Goal: Feedback & Contribution: Contribute content

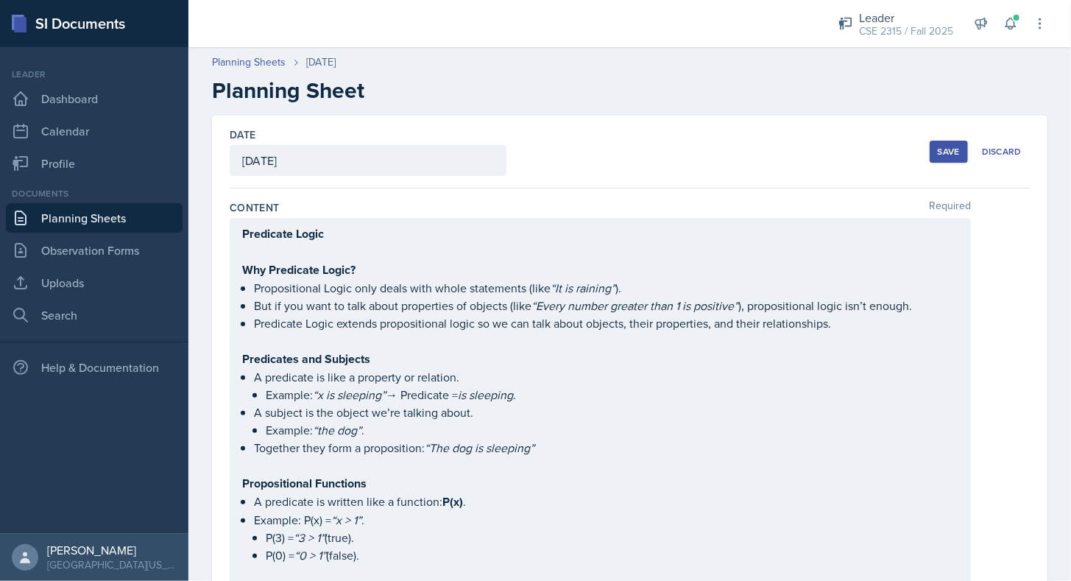
scroll to position [2651, 0]
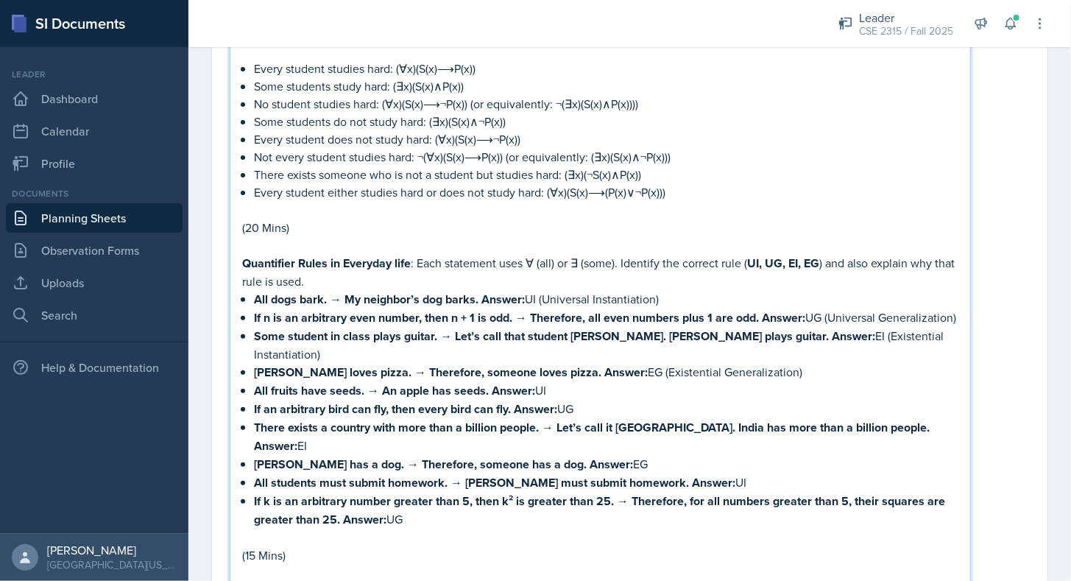
drag, startPoint x: 545, startPoint y: 285, endPoint x: 662, endPoint y: 278, distance: 117.2
click at [662, 290] on p "All dogs bark. → My neighbor’s dog barks. Answer: UI (Universal Instantiation)" at bounding box center [606, 299] width 705 height 18
drag, startPoint x: 528, startPoint y: 285, endPoint x: 671, endPoint y: 276, distance: 143.8
click at [671, 290] on p "All dogs bark. → My neighbor’s dog barks. Answer: UI (Universal Instantiation)" at bounding box center [606, 299] width 705 height 18
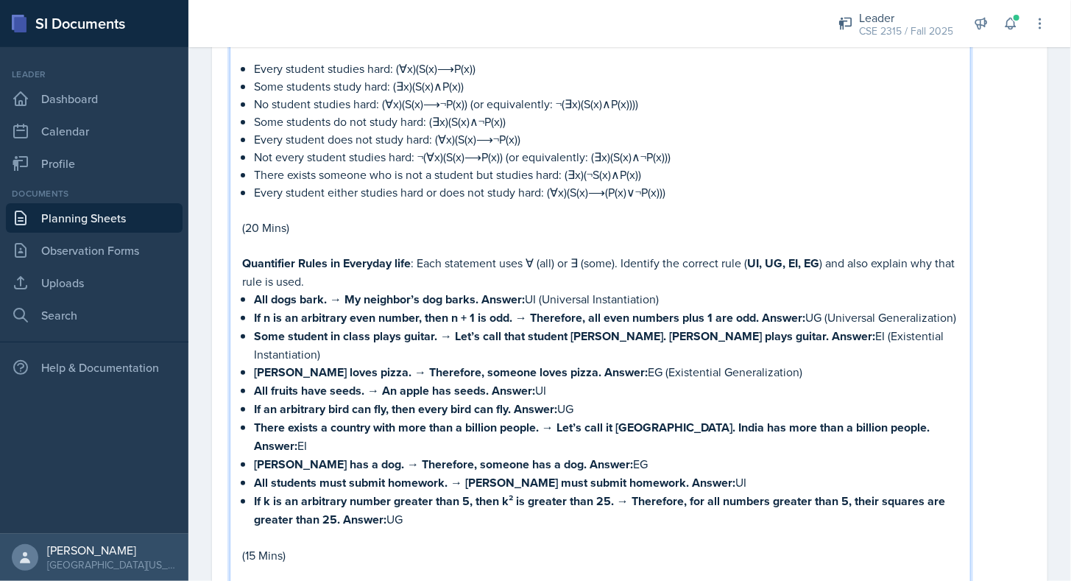
click at [596, 290] on p "All dogs bark. → My neighbor’s dog barks. Answer: UI (Universal Instantiation)" at bounding box center [606, 299] width 705 height 18
click at [530, 290] on p "All dogs bark. → My neighbor’s dog barks. Answer: UI (Universal Instantiation)" at bounding box center [606, 299] width 705 height 18
copy p "UI"
click at [530, 290] on p "All dogs bark. → My neighbor’s dog barks. Answer: UI (Universal Instantiation)" at bounding box center [606, 299] width 705 height 18
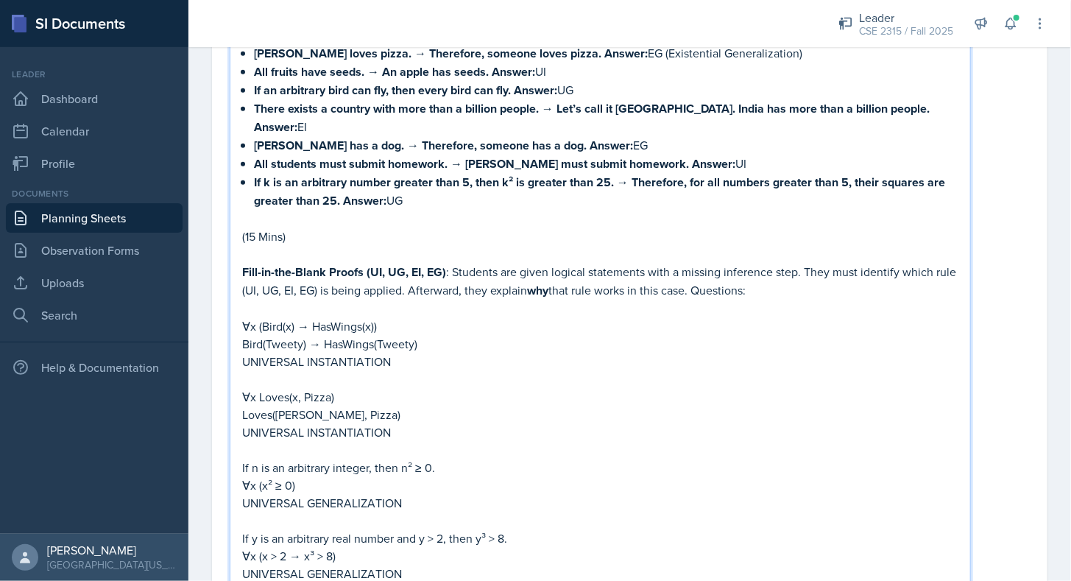
scroll to position [2988, 0]
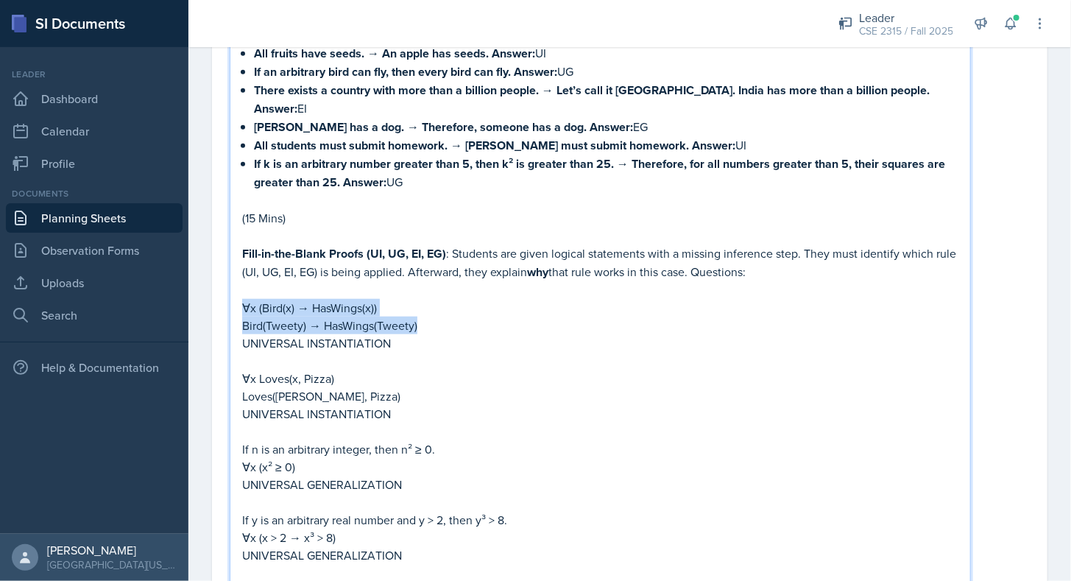
drag, startPoint x: 242, startPoint y: 261, endPoint x: 423, endPoint y: 278, distance: 181.2
copy div "∀x (Bird(x) → HasWings(x)) Bird(Tweety) → HasWings(Tweety)"
click at [423, 317] on p "Bird(Tweety) → HasWings(Tweety)" at bounding box center [600, 326] width 716 height 18
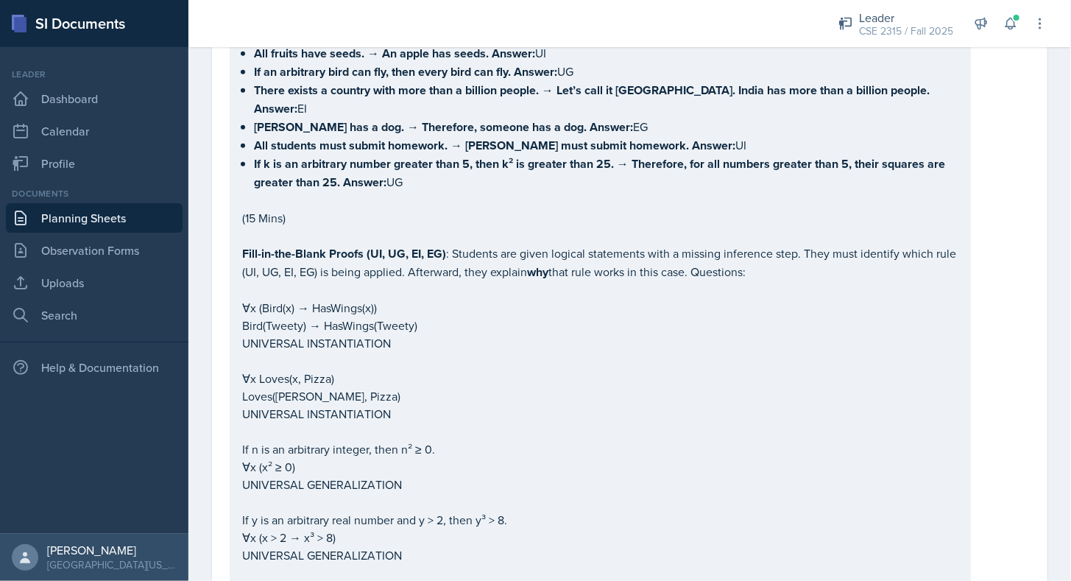
drag, startPoint x: 236, startPoint y: 339, endPoint x: 351, endPoint y: 349, distance: 116.0
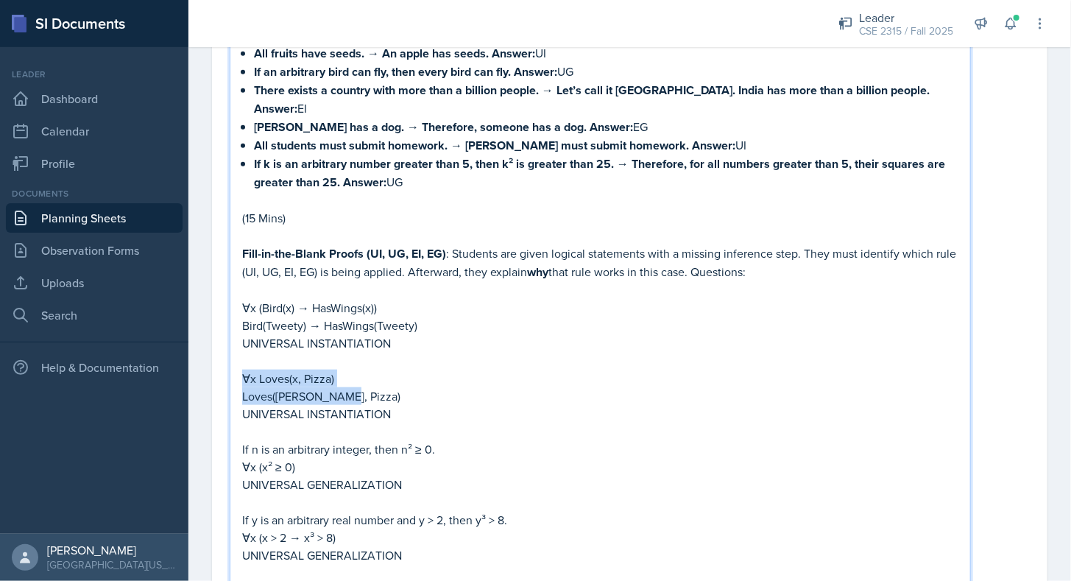
drag, startPoint x: 241, startPoint y: 332, endPoint x: 337, endPoint y: 346, distance: 96.7
copy div "∀x Loves(x, Pizza) Loves([PERSON_NAME], Pizza)"
click at [337, 387] on p "Loves([PERSON_NAME], Pizza)" at bounding box center [600, 396] width 716 height 18
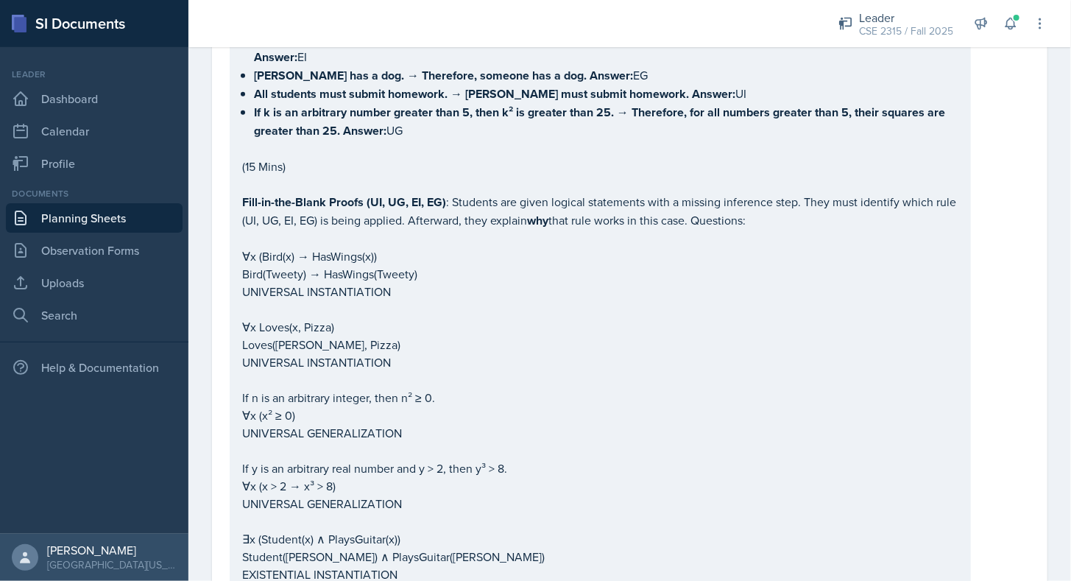
drag, startPoint x: 239, startPoint y: 352, endPoint x: 330, endPoint y: 373, distance: 93.6
drag, startPoint x: 241, startPoint y: 353, endPoint x: 311, endPoint y: 364, distance: 71.5
drag, startPoint x: 241, startPoint y: 352, endPoint x: 289, endPoint y: 371, distance: 51.5
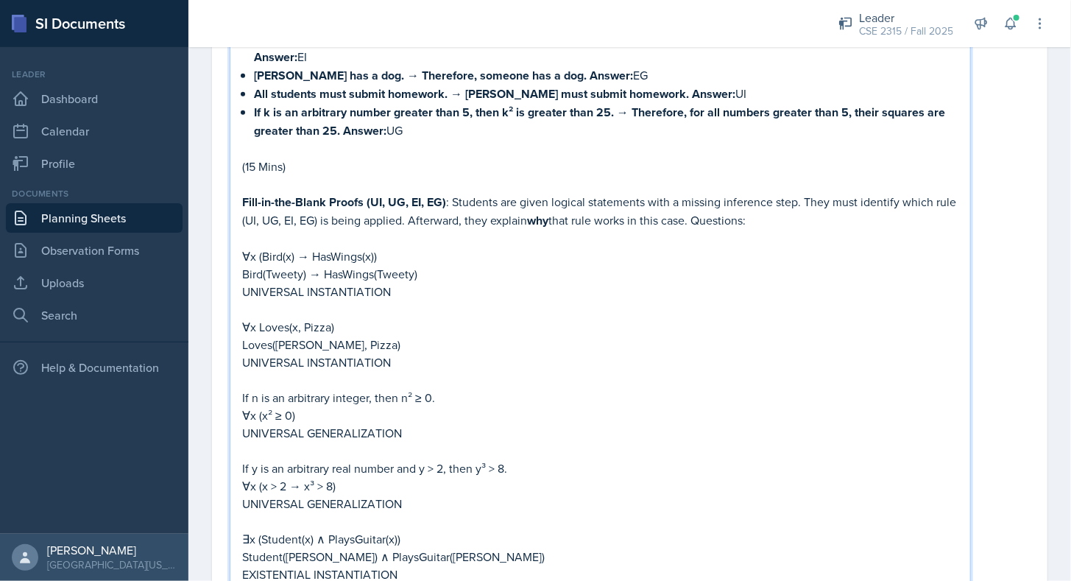
click at [272, 406] on p "∀x (x² ≥ 0)" at bounding box center [600, 415] width 716 height 18
drag, startPoint x: 243, startPoint y: 353, endPoint x: 315, endPoint y: 375, distance: 75.7
copy div "If n is an arbitrary integer, then n² ≥ 0. ∀x (x² ≥ 0)"
click at [315, 406] on p "∀x (x² ≥ 0)" at bounding box center [600, 415] width 716 height 18
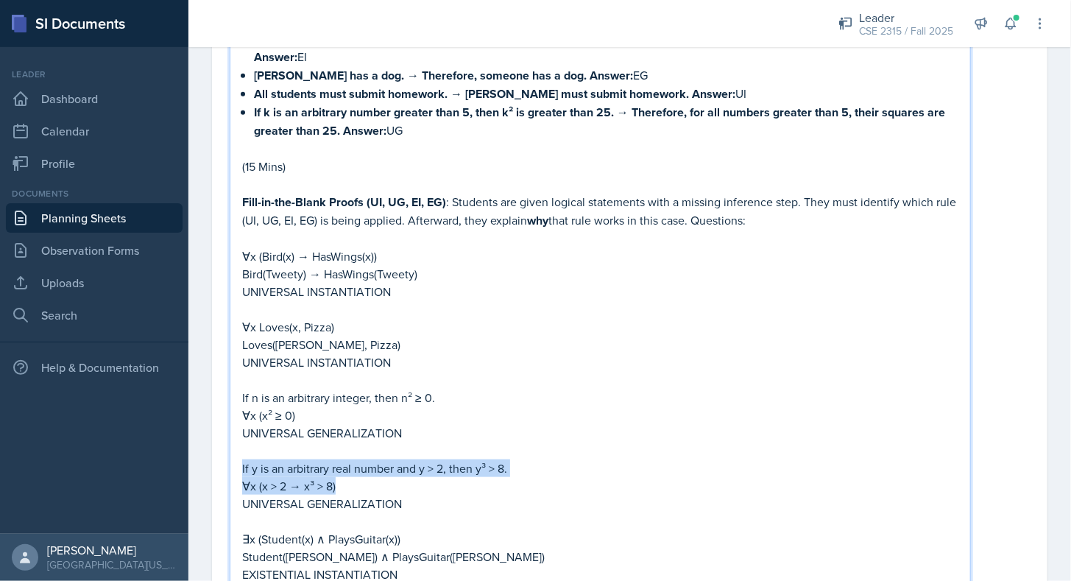
drag, startPoint x: 242, startPoint y: 423, endPoint x: 356, endPoint y: 438, distance: 114.4
copy div "If y is an arbitrary real number and y > 2, then y³ > 8. ∀x (x > 2 → x³ > 8)"
click at [356, 477] on p "∀x (x > 2 → x³ > 8)" at bounding box center [600, 486] width 716 height 18
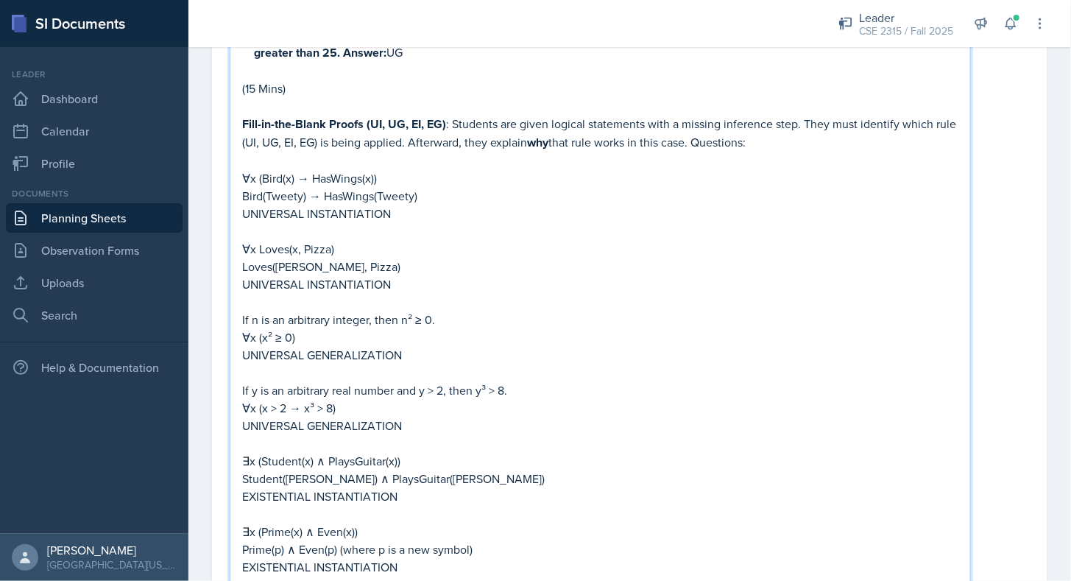
scroll to position [3124, 0]
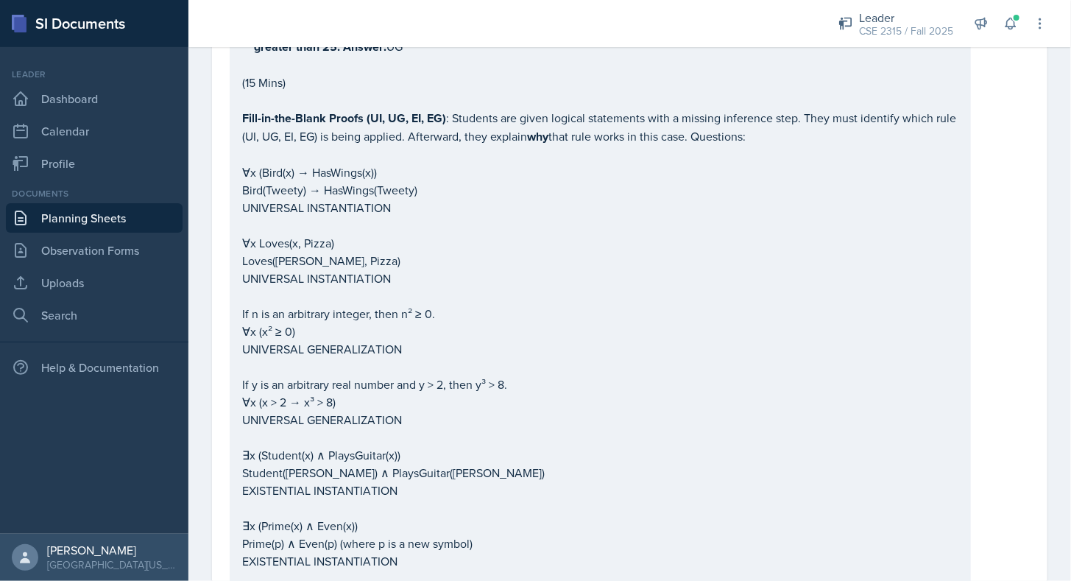
drag, startPoint x: 240, startPoint y: 402, endPoint x: 355, endPoint y: 417, distance: 115.9
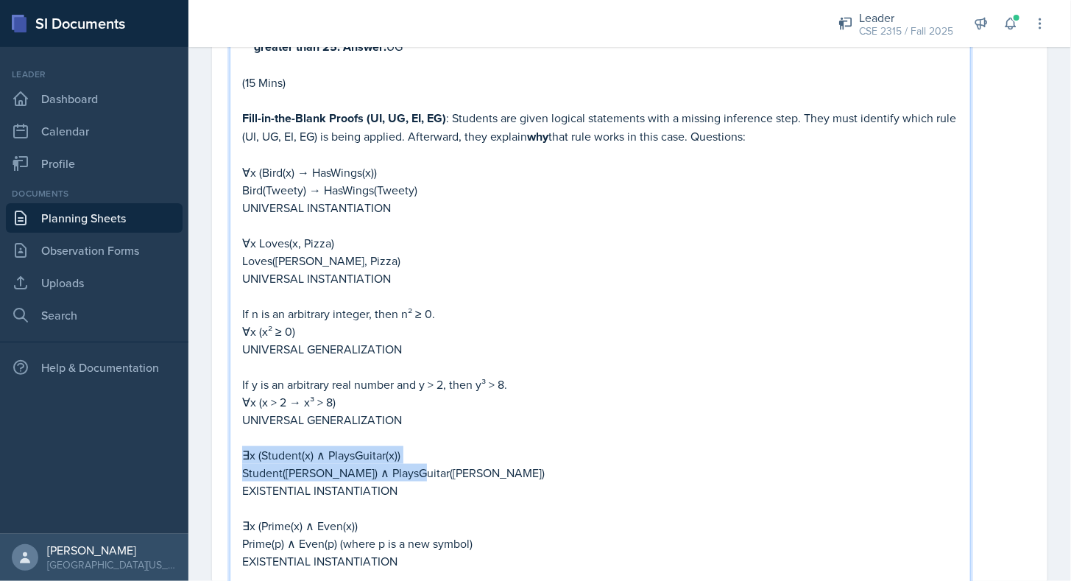
drag, startPoint x: 243, startPoint y: 409, endPoint x: 412, endPoint y: 434, distance: 170.4
copy div "∃x (Student(x) ∧ PlaysGuitar(x)) Student([PERSON_NAME]) ∧ PlaysGuitar([PERSON_N…"
click at [412, 464] on p "Student([PERSON_NAME]) ∧ PlaysGuitar([PERSON_NAME])" at bounding box center [600, 473] width 716 height 18
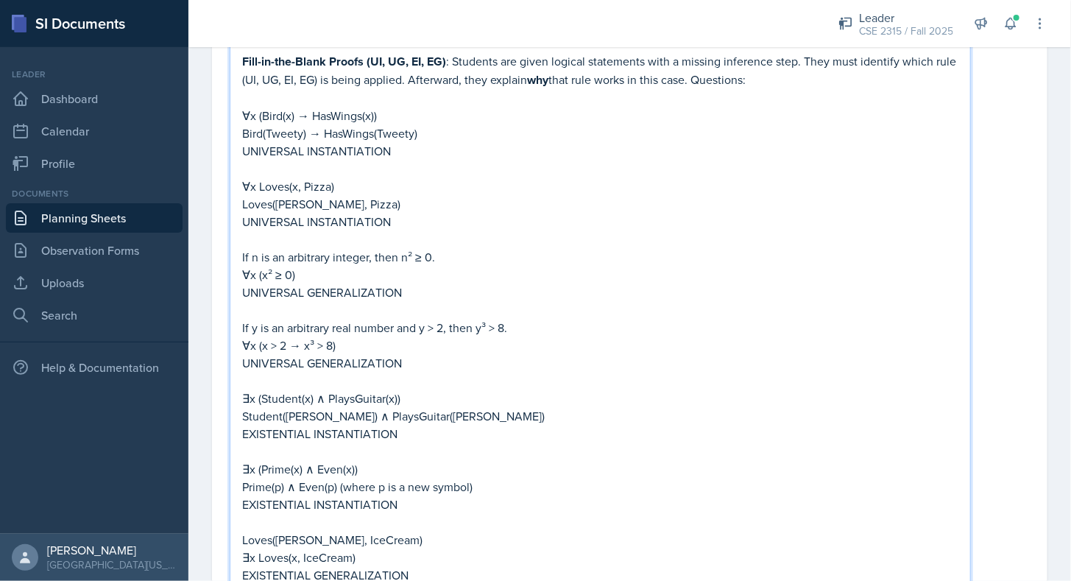
scroll to position [3181, 0]
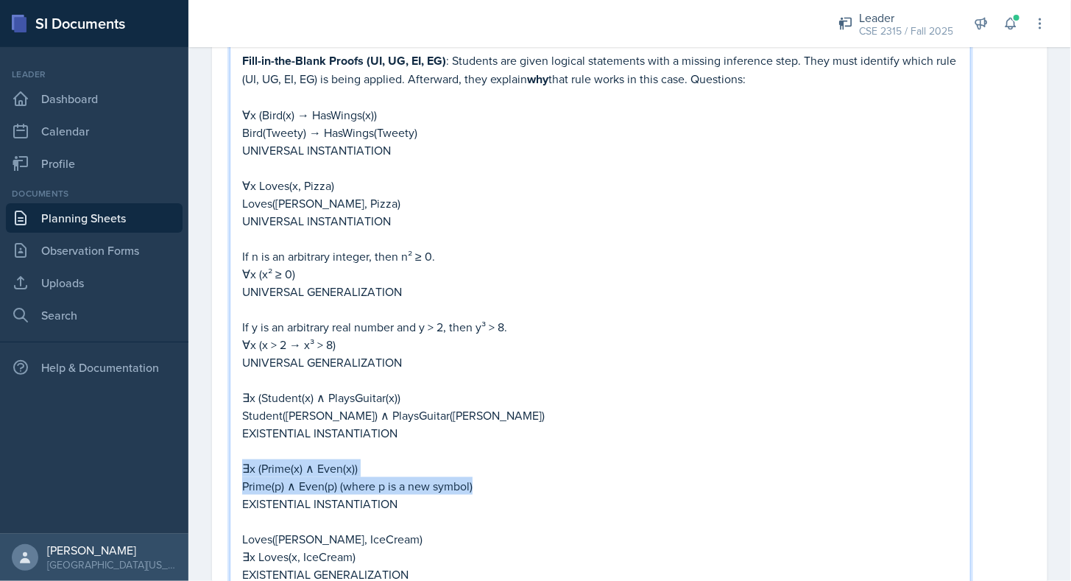
drag, startPoint x: 241, startPoint y: 423, endPoint x: 487, endPoint y: 442, distance: 246.7
copy div "∃x (Prime(x) ∧ Even(x)) Prime(p) ∧ Even(p) (where p is a new symbol)"
click at [487, 477] on p "Prime(p) ∧ Even(p) (where p is a new symbol)" at bounding box center [600, 486] width 716 height 18
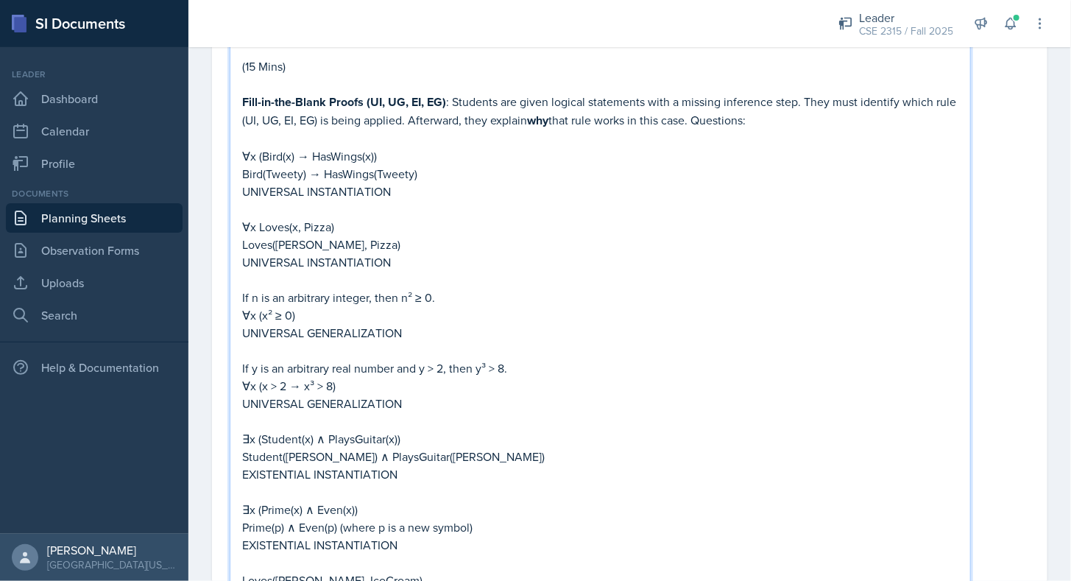
scroll to position [3288, 0]
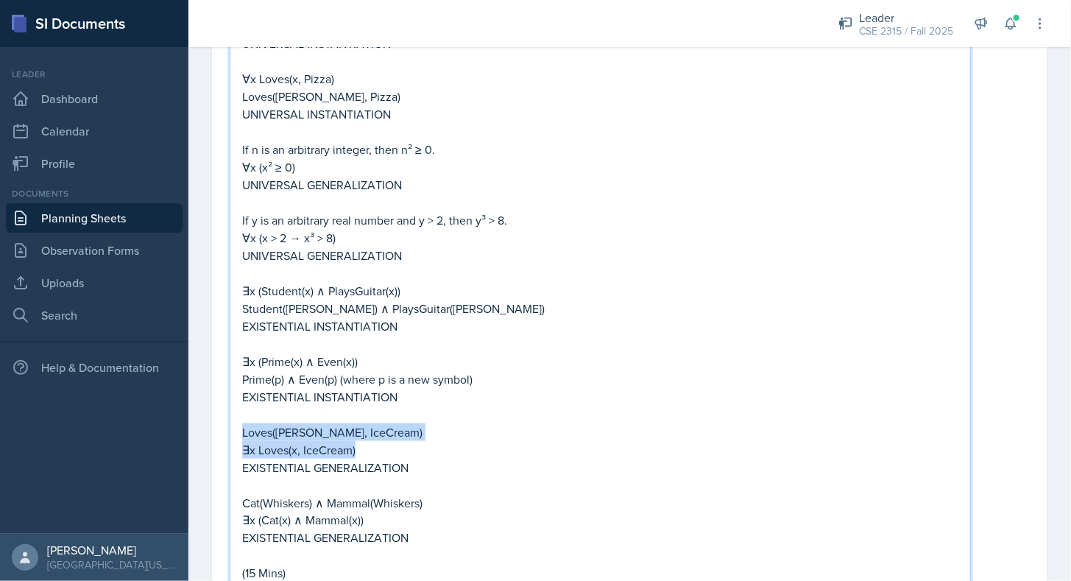
drag, startPoint x: 243, startPoint y: 389, endPoint x: 384, endPoint y: 403, distance: 141.2
copy div "Loves([PERSON_NAME], IceCream) ∃x Loves(x, IceCream)"
click at [384, 441] on p "∃x Loves(x, IceCream)" at bounding box center [600, 450] width 716 height 18
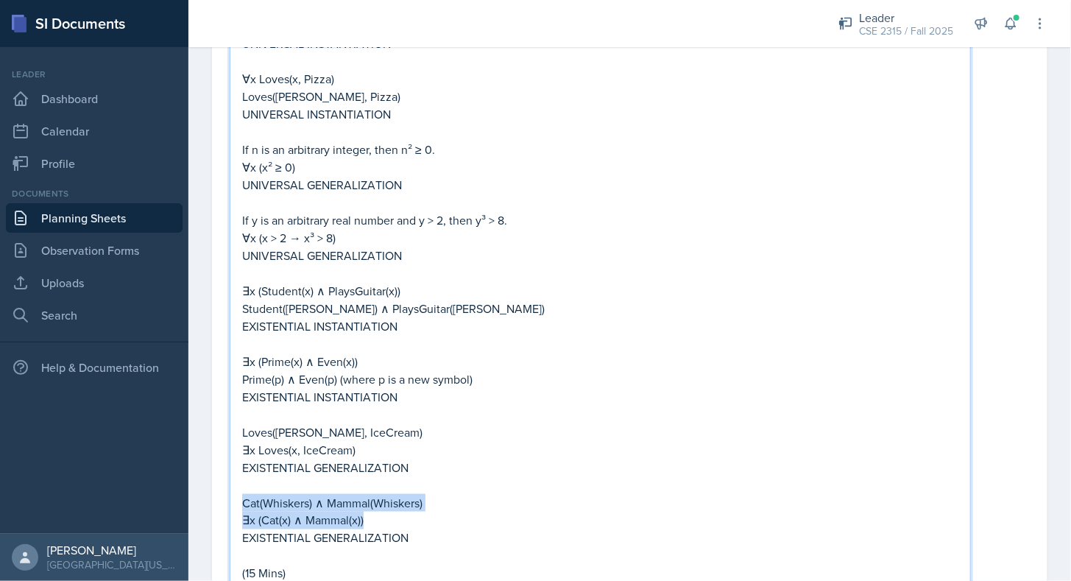
drag, startPoint x: 244, startPoint y: 461, endPoint x: 379, endPoint y: 475, distance: 135.5
copy div "Cat(Whiskers) ∧ Mammal(Whiskers) ∃x (Cat(x) ∧ Mammal(x))"
click at [379, 512] on p "∃x (Cat(x) ∧ Mammal(x))" at bounding box center [600, 521] width 716 height 18
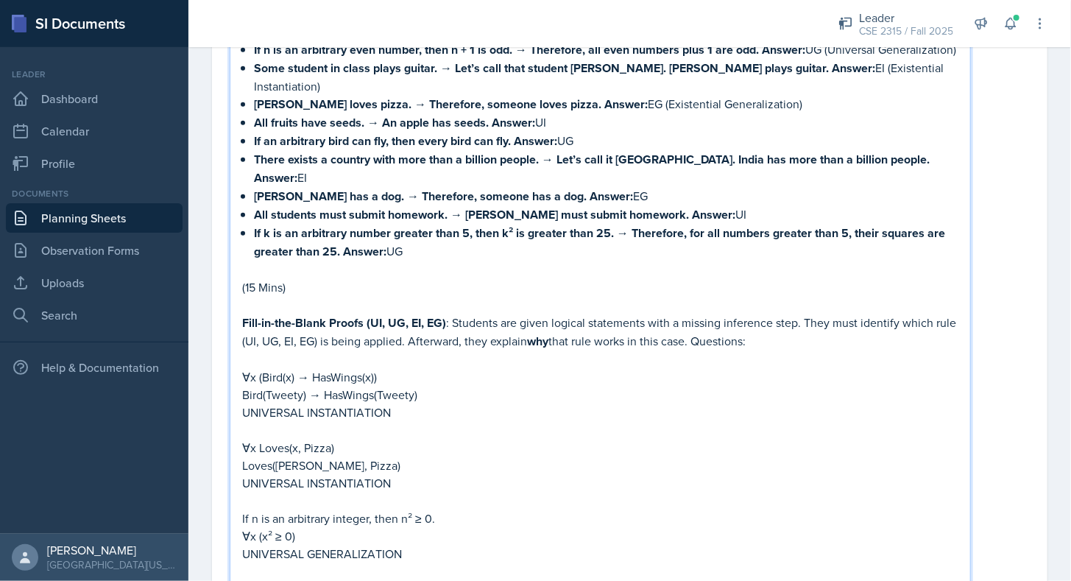
scroll to position [2918, 0]
drag, startPoint x: 243, startPoint y: 280, endPoint x: 448, endPoint y: 286, distance: 204.8
click at [448, 314] on p "Fill-in-the-Blank Proofs (UI, UG, EI, EG) : Students are given logical statemen…" at bounding box center [600, 332] width 716 height 37
copy strong "Fill-in-the-Blank Proofs (UI, UG, EI, EG)"
click at [444, 315] on strong "Fill-in-the-Blank Proofs (UI, UG, EI, EG)" at bounding box center [344, 323] width 204 height 17
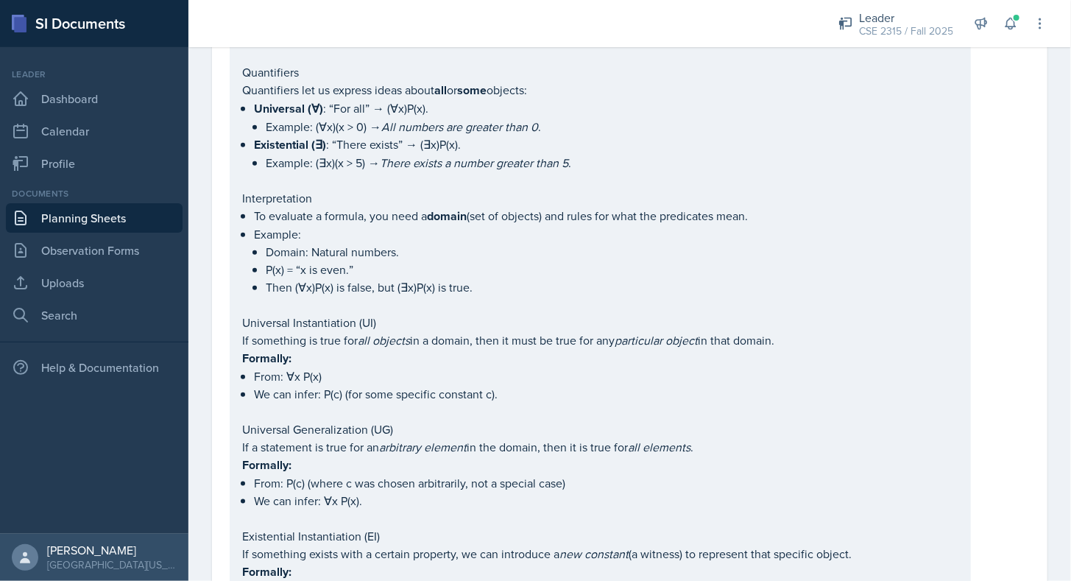
scroll to position [341, 0]
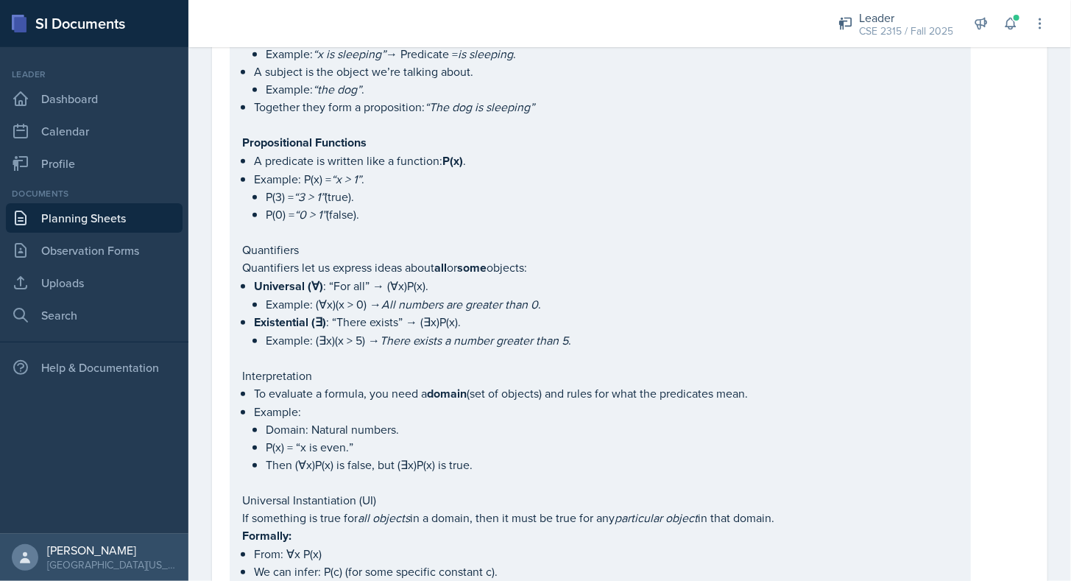
click at [977, 261] on div "Predicate Logic Why Predicate Logic? Propositional Logic only deals with whole …" at bounding box center [630, 401] width 800 height 1048
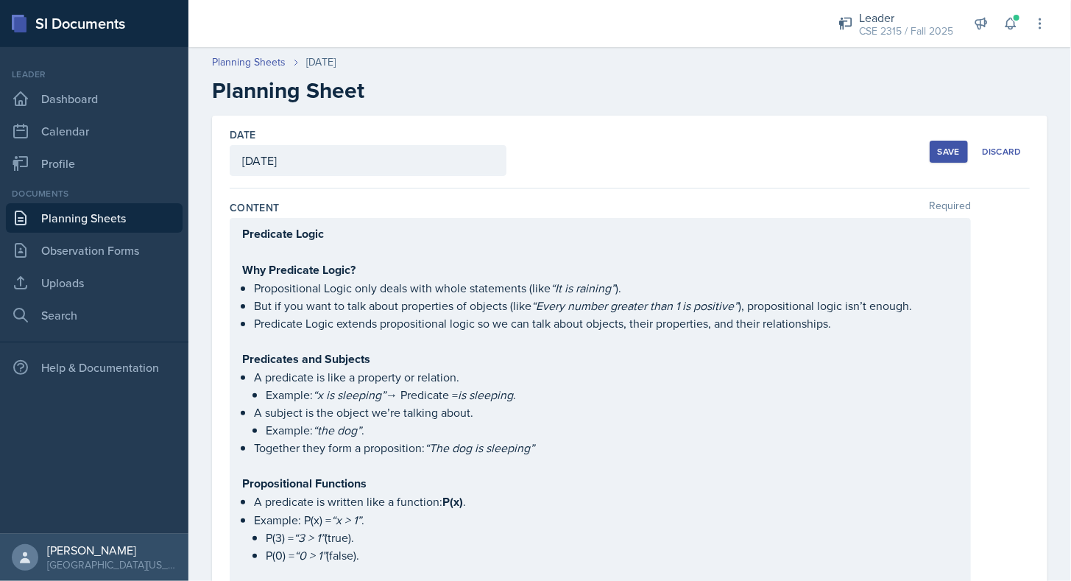
click at [941, 155] on div "Save" at bounding box center [949, 152] width 22 height 12
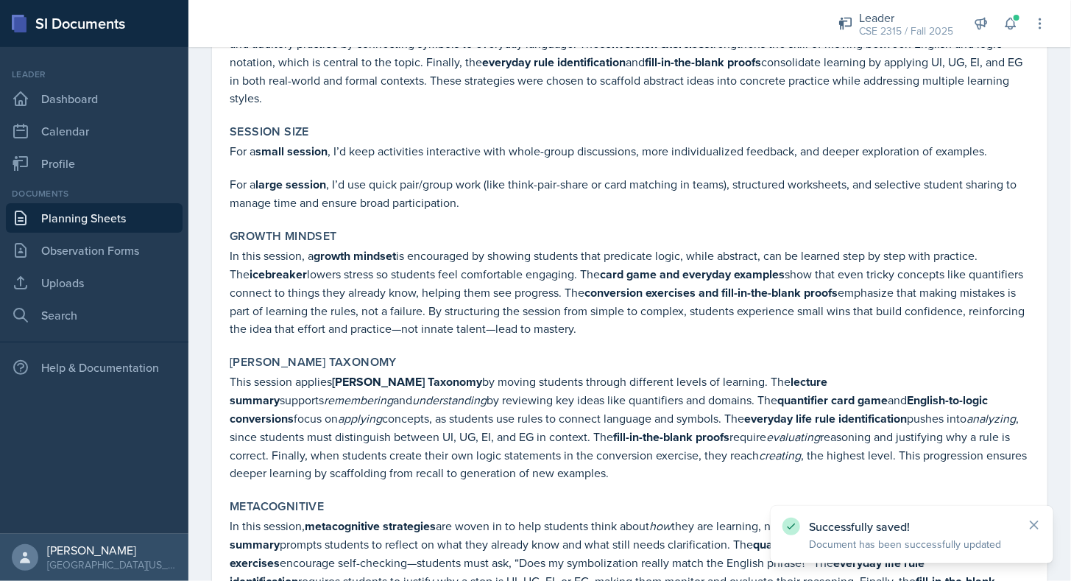
scroll to position [3991, 0]
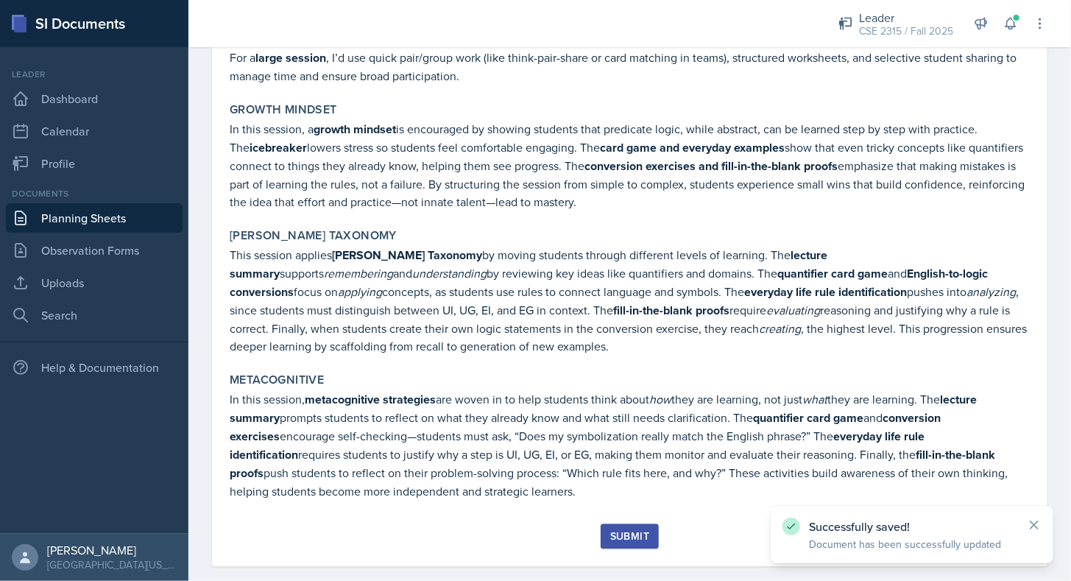
click at [613, 530] on div "Submit" at bounding box center [629, 536] width 39 height 12
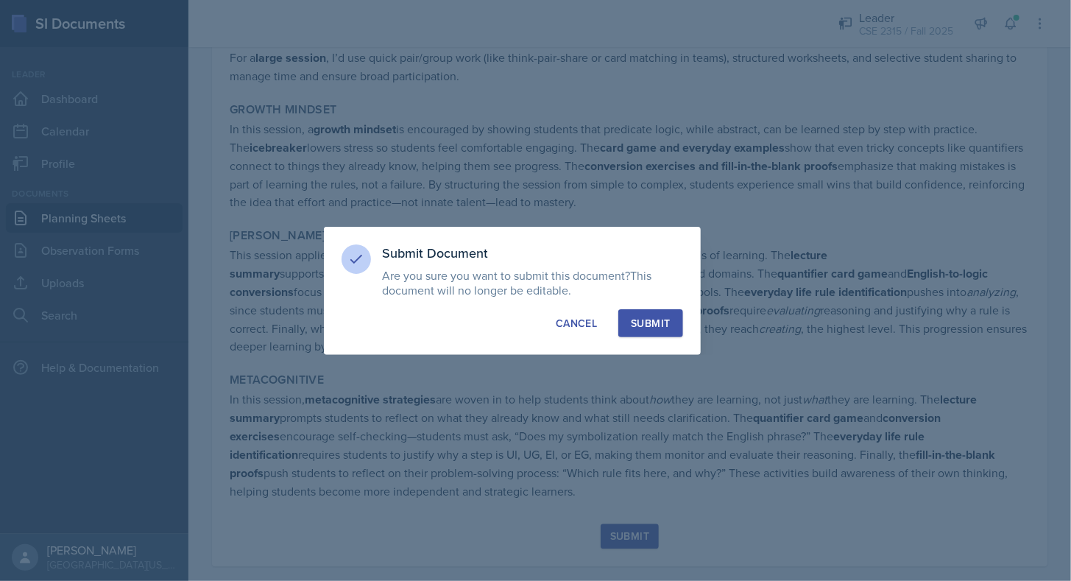
click at [652, 330] on button "Submit" at bounding box center [650, 323] width 64 height 28
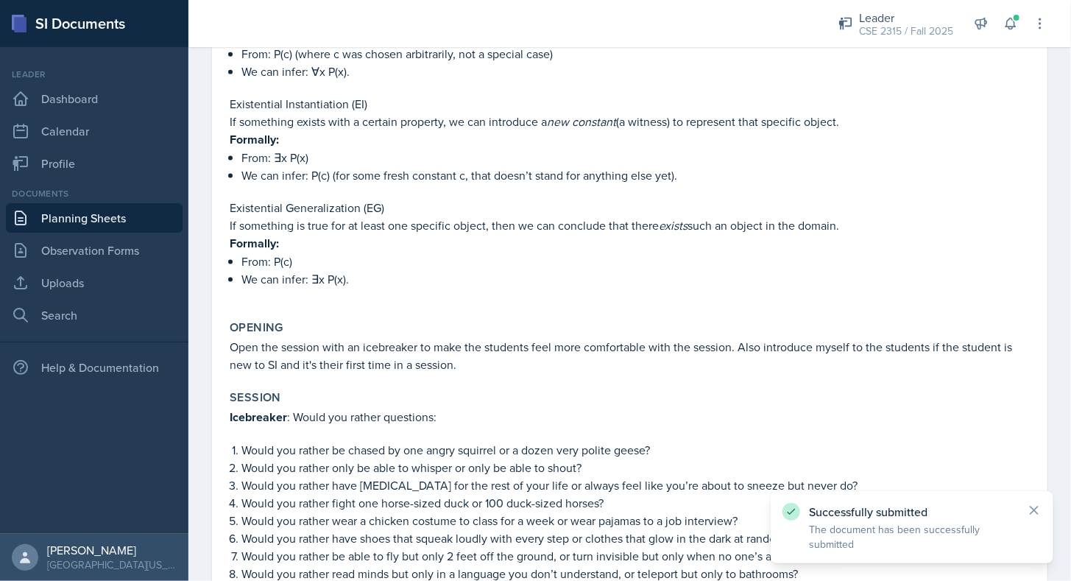
scroll to position [487, 0]
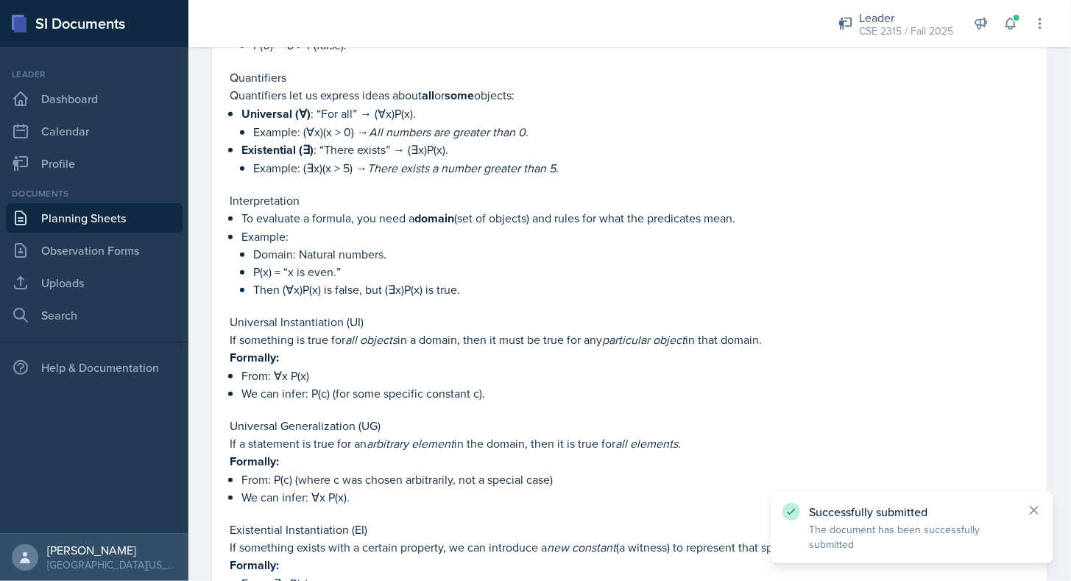
click at [83, 217] on link "Planning Sheets" at bounding box center [94, 217] width 177 height 29
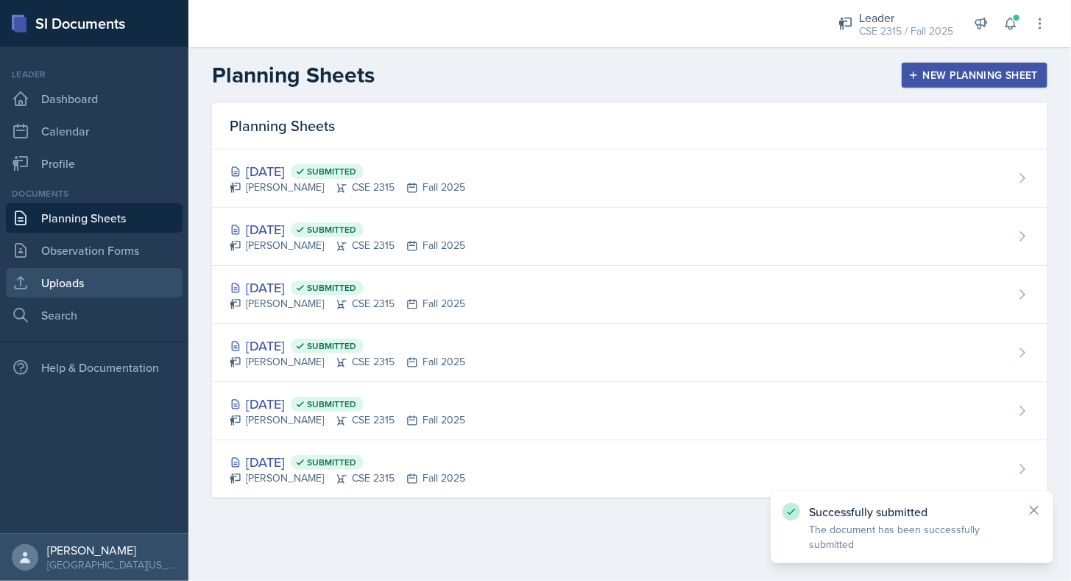
click at [77, 276] on link "Uploads" at bounding box center [94, 282] width 177 height 29
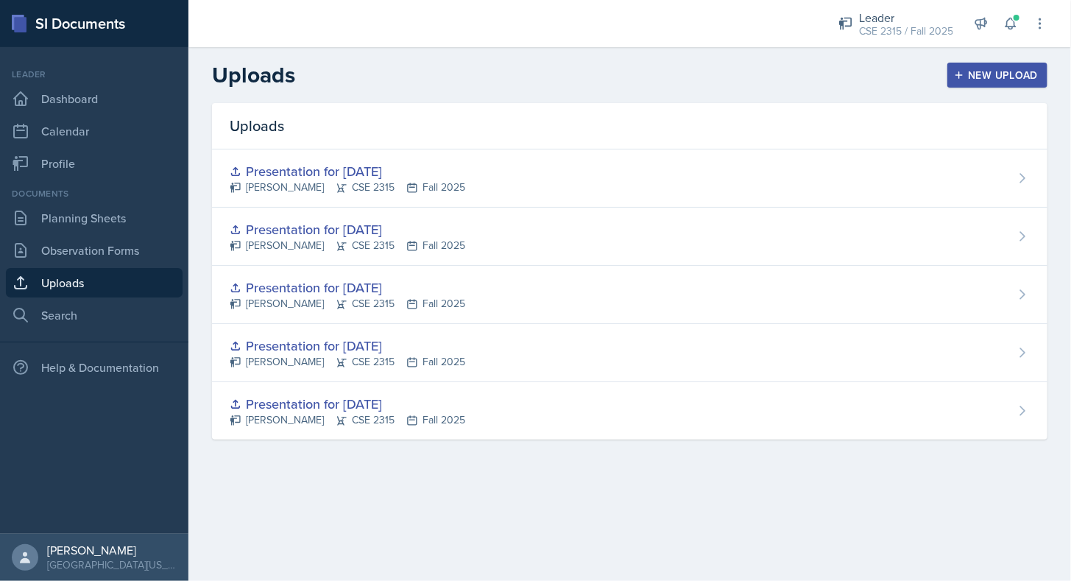
click at [958, 81] on button "New Upload" at bounding box center [998, 75] width 101 height 25
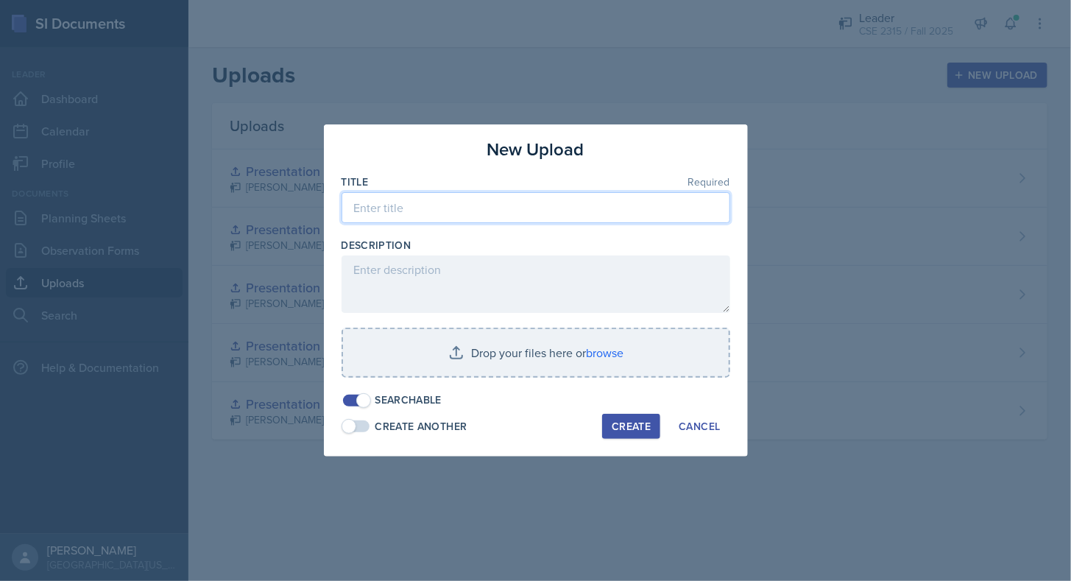
click at [428, 222] on input at bounding box center [536, 207] width 389 height 31
type input "p"
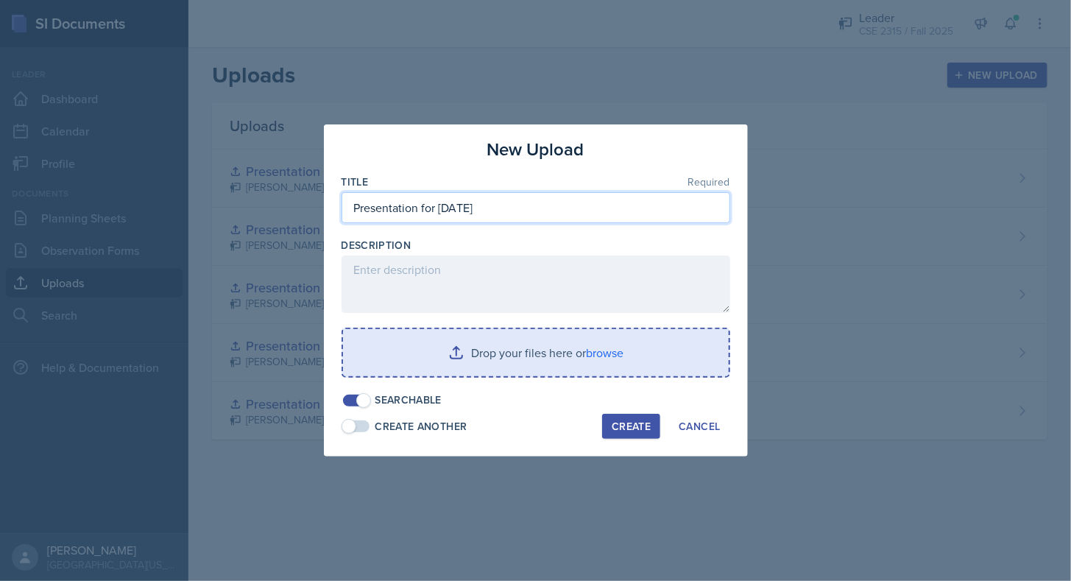
type input "Presentation for [DATE]"
click at [440, 355] on input "file" at bounding box center [536, 352] width 386 height 47
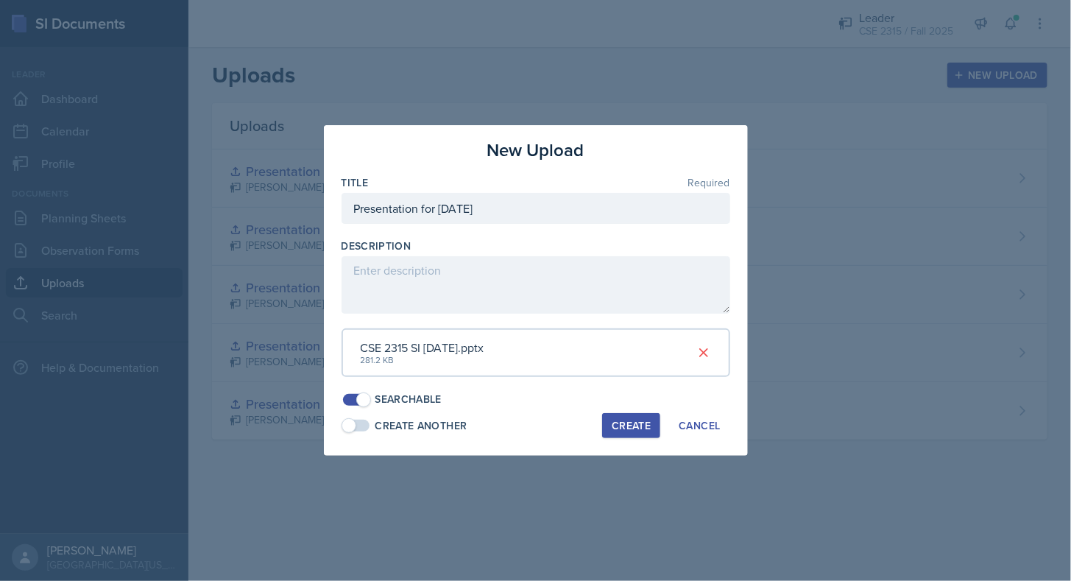
click at [635, 420] on div "Create" at bounding box center [631, 426] width 39 height 12
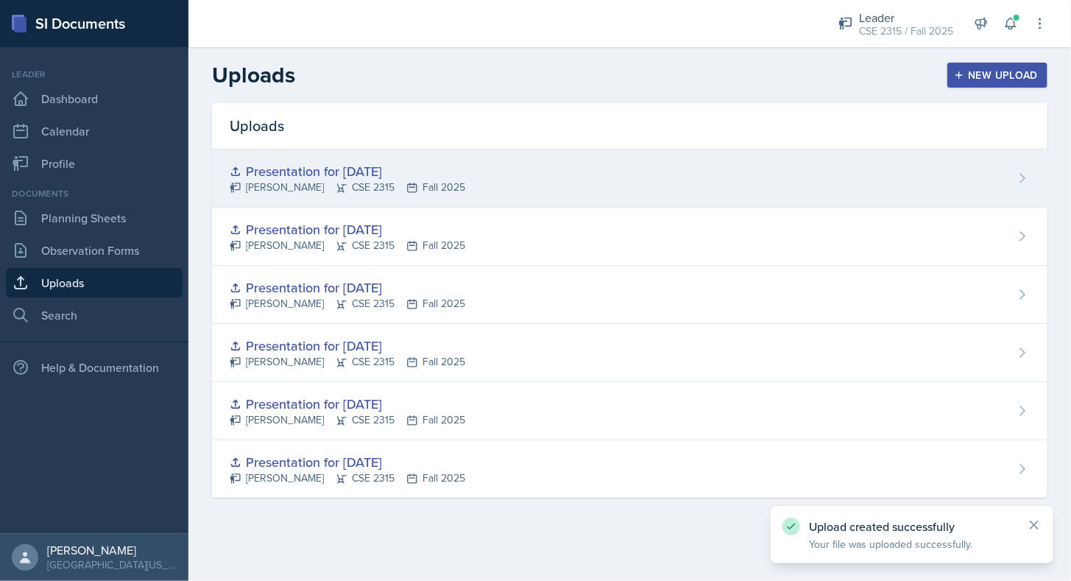
click at [465, 188] on div "Presentation for [DATE] [PERSON_NAME] CSE 2315 Fall 2025" at bounding box center [630, 178] width 836 height 58
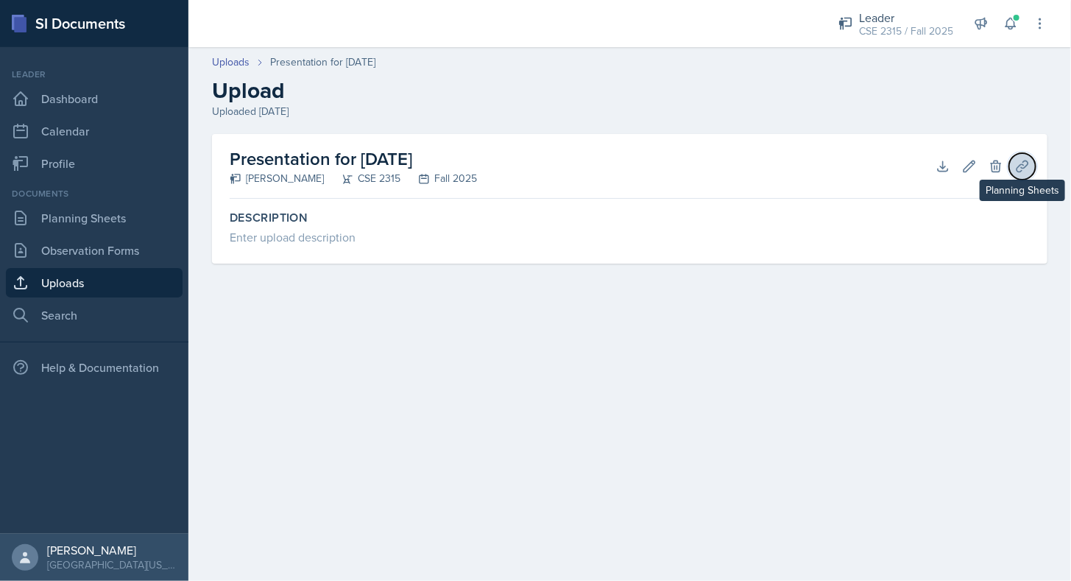
click at [1029, 166] on icon at bounding box center [1022, 166] width 15 height 15
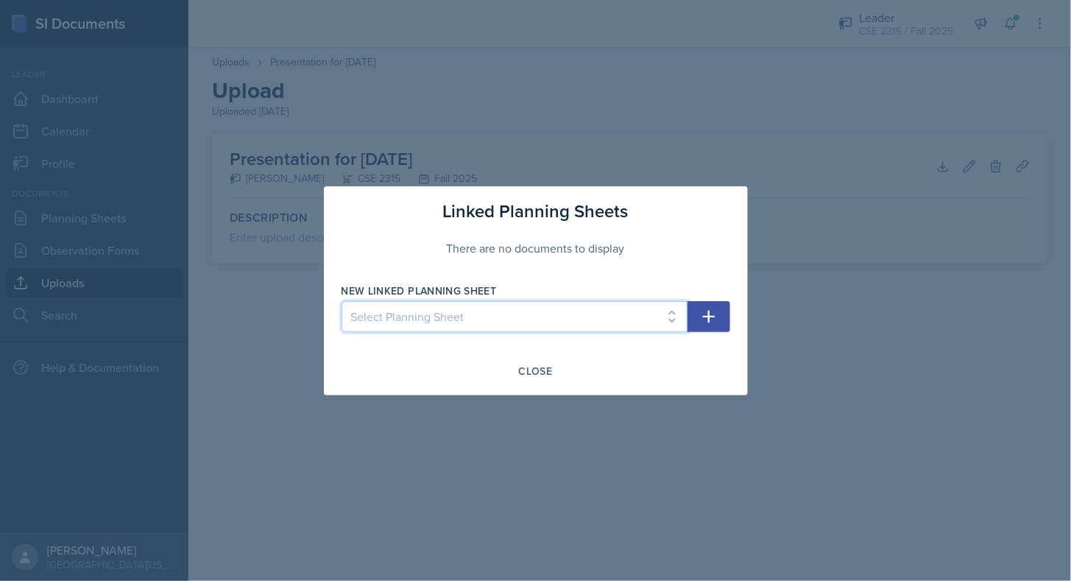
click at [666, 316] on select "Select Planning Sheet [DATE] [DATE] [DATE] [DATE] [DATE] [DATE]" at bounding box center [515, 316] width 346 height 31
select select "54db0143-d835-430b-9f2d-92a281e8d9f4"
click at [342, 301] on select "Select Planning Sheet [DATE] [DATE] [DATE] [DATE] [DATE] [DATE]" at bounding box center [515, 316] width 346 height 31
click at [711, 313] on icon "button" at bounding box center [709, 317] width 18 height 18
select select
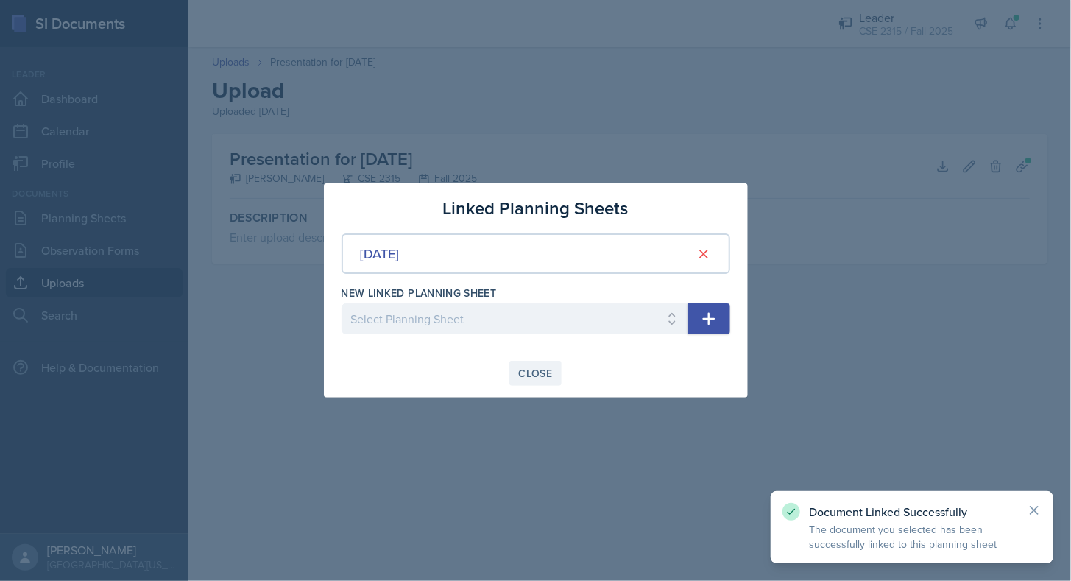
click at [543, 367] on div "Close" at bounding box center [536, 373] width 34 height 12
